Goal: Navigation & Orientation: Find specific page/section

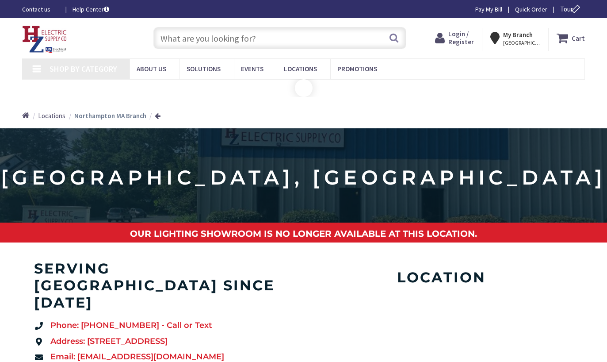
type input "[PERSON_NAME][GEOGRAPHIC_DATA], [GEOGRAPHIC_DATA]"
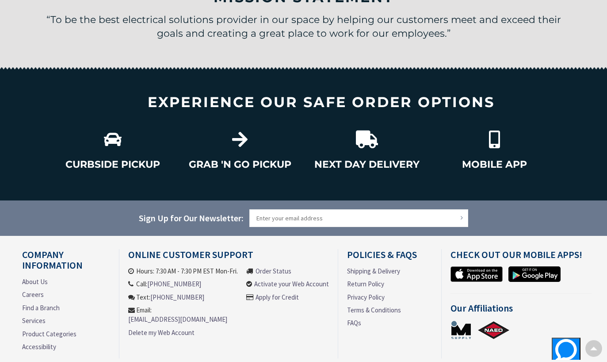
scroll to position [1067, 0]
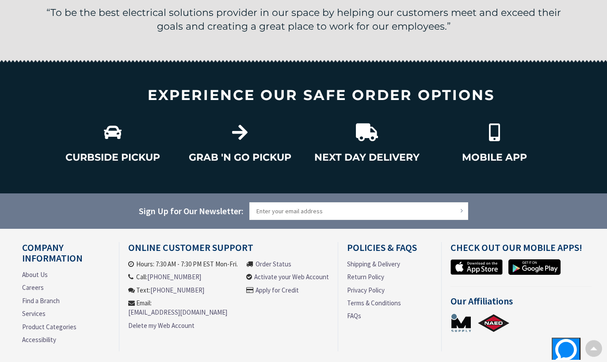
click at [25, 322] on link "Product Categories" at bounding box center [49, 326] width 54 height 9
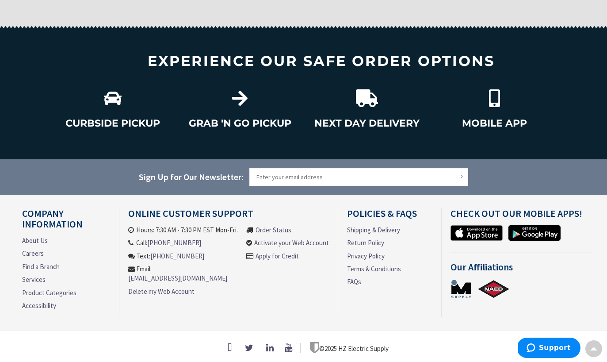
click at [35, 288] on link "Product Categories" at bounding box center [49, 292] width 54 height 9
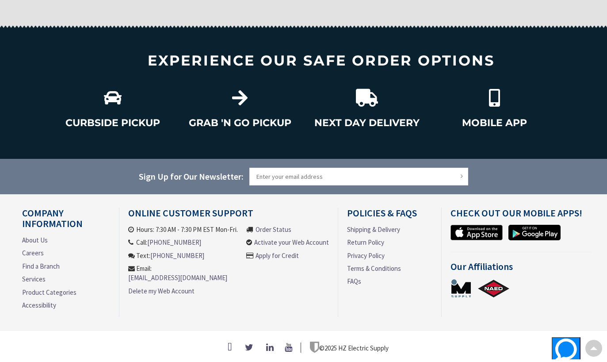
click at [228, 118] on link "GRAB 'N GO PICKUP" at bounding box center [240, 123] width 103 height 10
click at [232, 92] on icon at bounding box center [240, 98] width 18 height 18
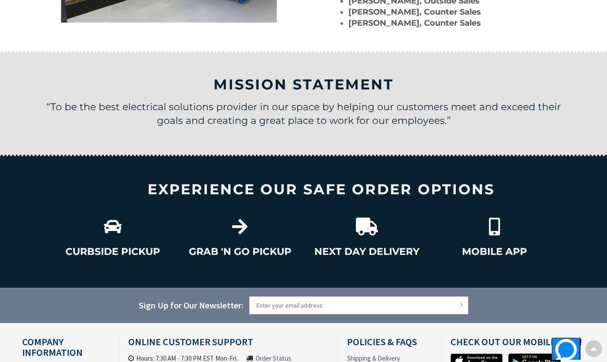
scroll to position [975, 0]
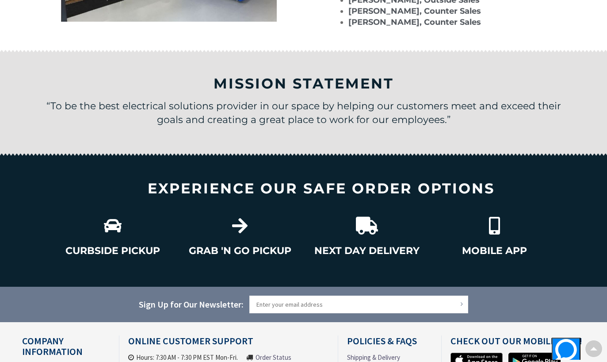
click at [100, 246] on link "CURBSIDE PICKUP" at bounding box center [112, 251] width 95 height 10
click at [116, 217] on icon at bounding box center [113, 226] width 18 height 18
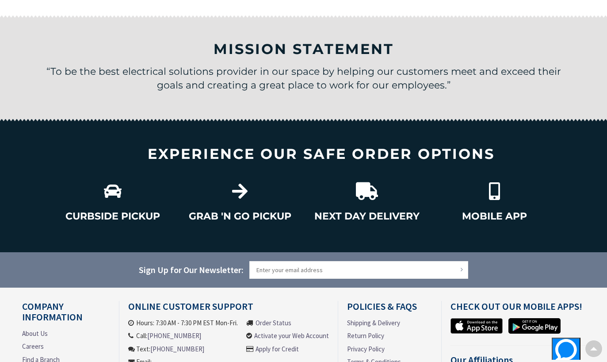
click at [118, 211] on link "CURBSIDE PICKUP" at bounding box center [112, 216] width 95 height 10
click at [107, 211] on link "CURBSIDE PICKUP" at bounding box center [112, 216] width 95 height 10
click at [498, 196] on icon at bounding box center [494, 191] width 18 height 18
click at [496, 190] on icon at bounding box center [494, 191] width 18 height 18
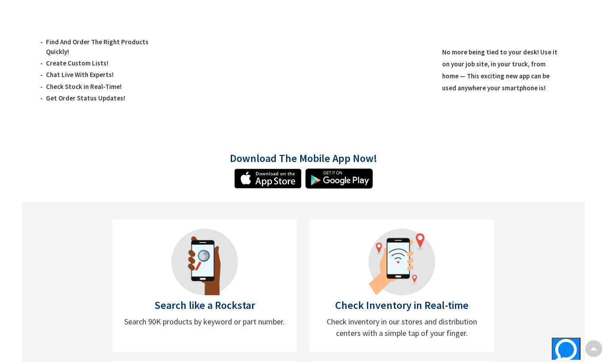
scroll to position [171, 0]
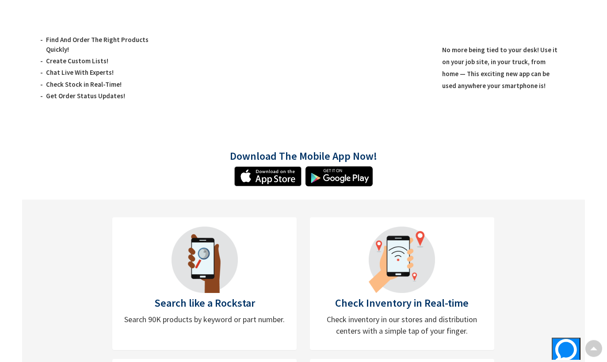
click at [406, 261] on img at bounding box center [402, 260] width 66 height 66
click at [399, 253] on img at bounding box center [402, 260] width 66 height 66
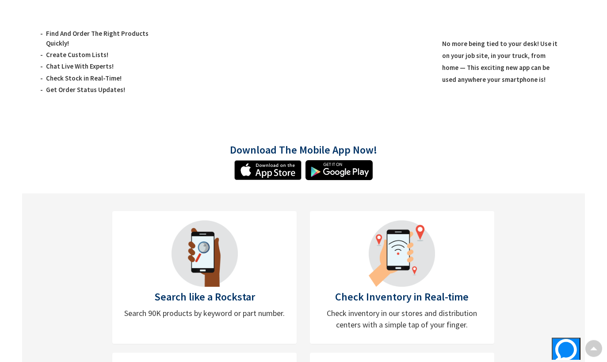
scroll to position [177, 0]
click at [266, 170] on img at bounding box center [267, 170] width 67 height 20
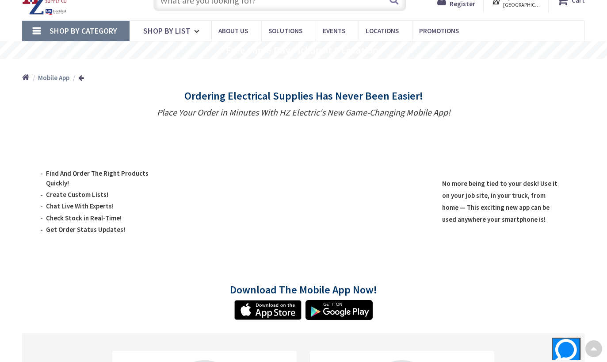
scroll to position [0, 0]
